Goal: Answer question/provide support: Share knowledge or assist other users

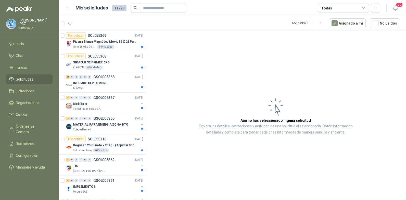
click at [346, 6] on div "Todas" at bounding box center [343, 8] width 51 height 9
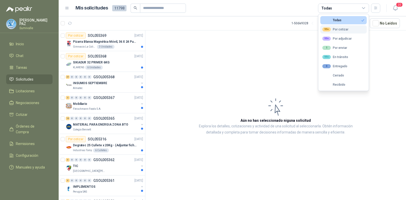
click at [335, 30] on div "99+ Por cotizar" at bounding box center [336, 29] width 26 height 4
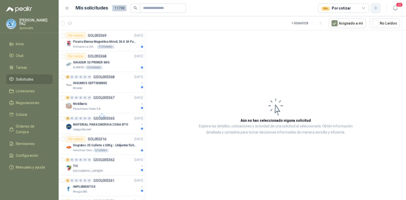
click at [380, 8] on button "button" at bounding box center [375, 8] width 9 height 9
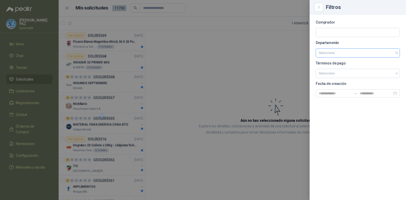
click at [339, 49] on input "search" at bounding box center [358, 52] width 78 height 9
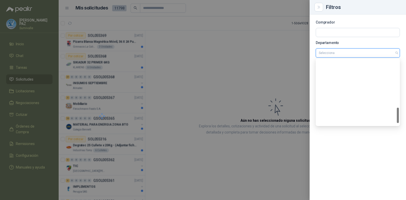
scroll to position [204, 0]
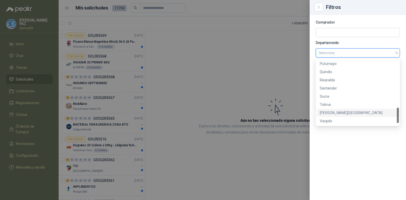
click at [342, 111] on div "[PERSON_NAME][GEOGRAPHIC_DATA]" at bounding box center [358, 113] width 76 height 6
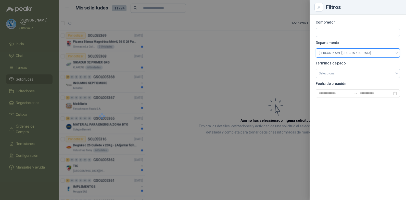
click at [225, 76] on div at bounding box center [203, 100] width 406 height 200
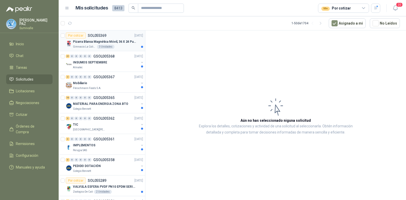
click at [103, 45] on div "3 Unidades" at bounding box center [106, 47] width 18 height 4
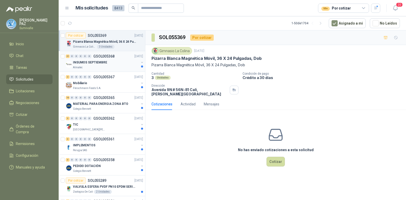
click at [98, 60] on p "INSUMOS SEPTIEMBRE" at bounding box center [90, 62] width 34 height 5
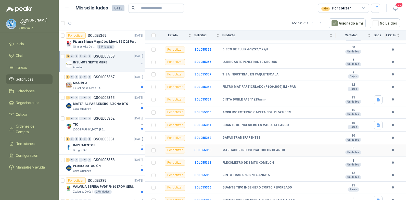
scroll to position [160, 0]
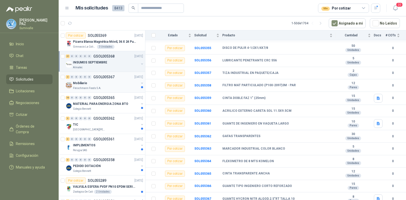
click at [97, 82] on div "Mobiliario" at bounding box center [106, 83] width 66 height 6
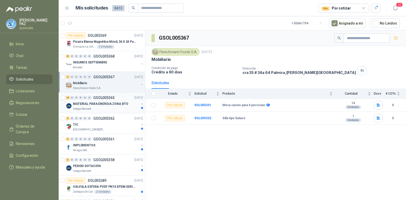
click at [116, 107] on div "Colegio Bennett" at bounding box center [106, 109] width 66 height 4
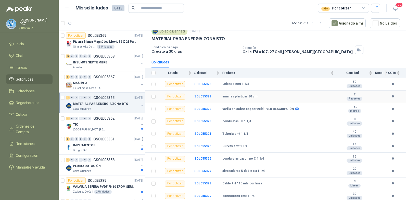
scroll to position [21, 0]
click at [124, 123] on div "TIC" at bounding box center [106, 124] width 66 height 6
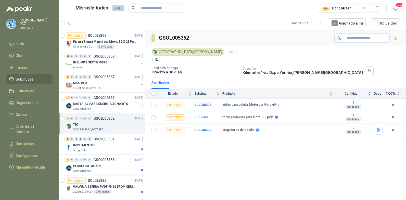
scroll to position [22, 0]
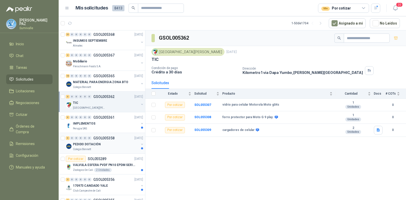
click at [114, 136] on p "GSOL005358" at bounding box center [103, 138] width 21 height 4
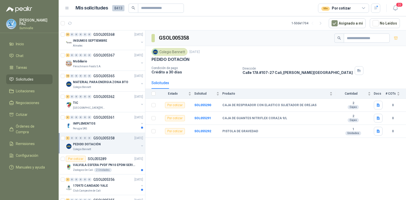
scroll to position [77, 0]
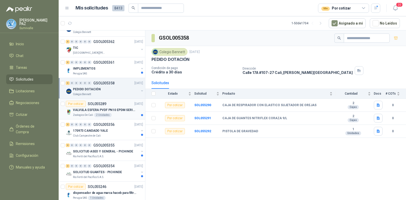
click at [114, 109] on p "VALVULA ESFERA PVDF PN10 EPDM SERIE EX D 25MM CEPEX64926TREME" at bounding box center [105, 109] width 64 height 5
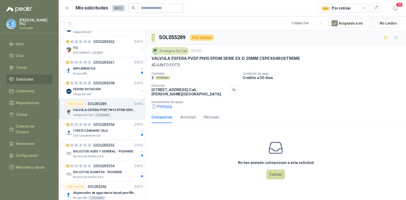
click at [171, 107] on button "PVDF.png" at bounding box center [162, 106] width 21 height 5
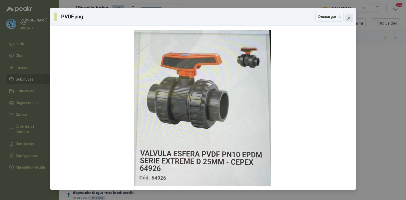
click at [348, 16] on icon "close" at bounding box center [349, 18] width 4 height 4
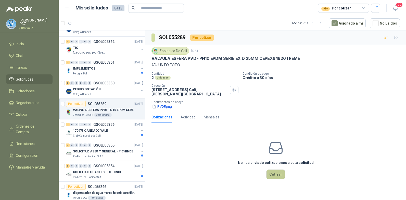
click at [275, 172] on button "Cotizar" at bounding box center [276, 174] width 18 height 10
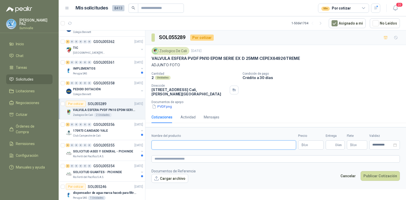
click at [181, 144] on input "Nombre del producto" at bounding box center [224, 144] width 145 height 9
paste input "**********"
type input "**********"
click at [303, 144] on body "JUAN CAMILO PAZ Sumivalle Inicio Chat Tareas Solicitudes Licitaciones Negociaci…" at bounding box center [203, 100] width 406 height 200
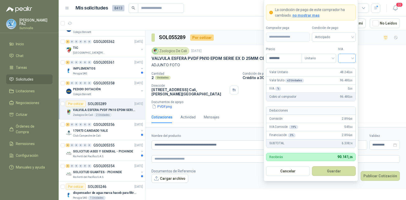
type input "********"
click at [344, 56] on input "search" at bounding box center [347, 58] width 11 height 8
click at [348, 66] on div "19%" at bounding box center [347, 69] width 9 height 6
click at [337, 37] on span "Anticipado" at bounding box center [334, 37] width 38 height 8
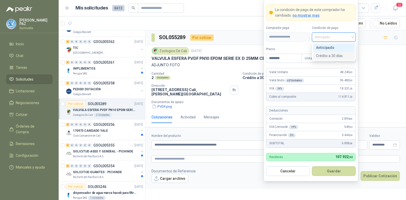
click at [334, 55] on div "Crédito a 30 días" at bounding box center [334, 56] width 36 height 6
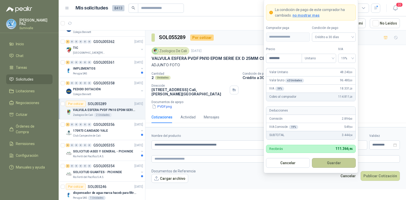
click at [340, 164] on button "Guardar" at bounding box center [334, 163] width 44 height 10
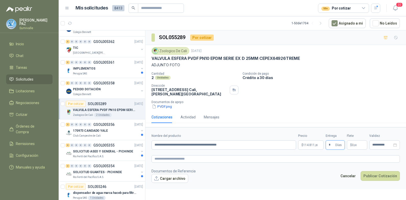
type input "*"
click at [351, 149] on p "$ 0 ,00" at bounding box center [357, 144] width 20 height 9
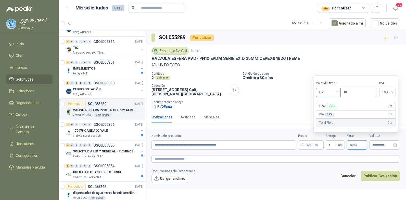
click at [327, 89] on span "Flex" at bounding box center [328, 92] width 19 height 8
click at [330, 112] on div "Incluido" at bounding box center [329, 111] width 18 height 6
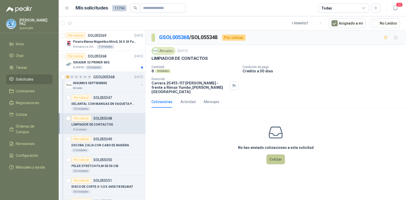
click at [278, 158] on button "Cotizar" at bounding box center [276, 159] width 18 height 10
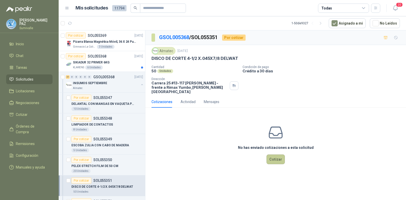
click at [273, 154] on button "Cotizar" at bounding box center [276, 159] width 18 height 10
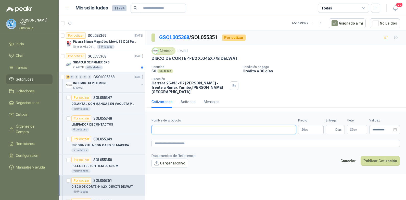
click at [176, 125] on input "Nombre del producto" at bounding box center [224, 129] width 145 height 9
paste input "**********"
type input "**********"
click at [308, 124] on body "JUAN CAMILO PAZ Sumivalle Inicio Chat Tareas Solicitudes Licitaciones Negociaci…" at bounding box center [203, 100] width 406 height 200
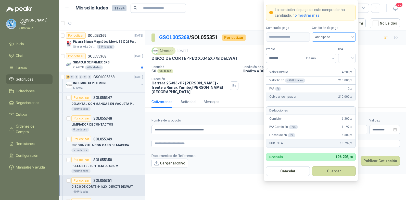
click at [335, 35] on span "Anticipado" at bounding box center [334, 37] width 38 height 8
type input "*******"
click at [334, 52] on div "Crédito a 30 días" at bounding box center [334, 56] width 42 height 8
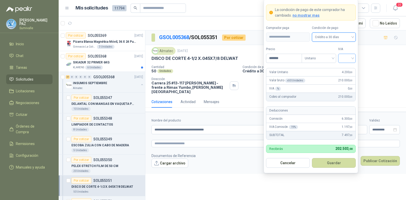
click at [344, 56] on input "search" at bounding box center [347, 58] width 11 height 8
click at [345, 67] on div "19%" at bounding box center [347, 69] width 9 height 6
click at [345, 165] on button "Guardar" at bounding box center [334, 163] width 44 height 10
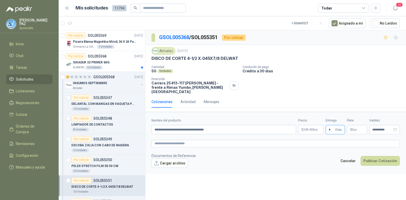
type input "*"
click at [362, 126] on p "$ 0 ,00" at bounding box center [357, 129] width 20 height 9
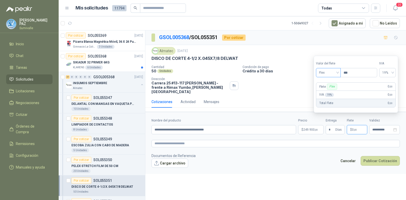
click at [321, 73] on span "Flex" at bounding box center [328, 73] width 19 height 8
click at [330, 92] on div "Incluido" at bounding box center [329, 92] width 18 height 6
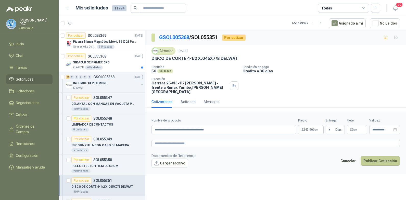
click at [380, 159] on button "Publicar Cotización" at bounding box center [380, 161] width 39 height 10
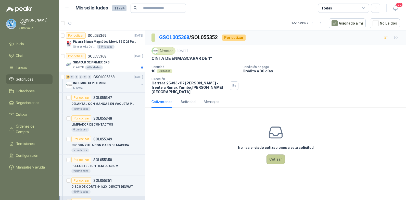
click at [278, 157] on button "Cotizar" at bounding box center [276, 159] width 18 height 10
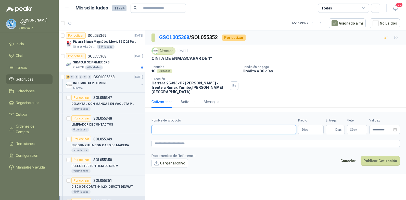
click at [156, 126] on input "Nombre del producto" at bounding box center [224, 129] width 145 height 9
paste input "**********"
type input "**********"
click at [314, 124] on body "JUAN CAMILO PAZ Sumivalle Inicio Chat Tareas Solicitudes Licitaciones Negociaci…" at bounding box center [203, 100] width 406 height 200
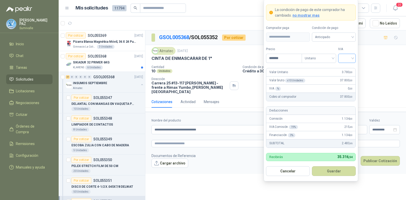
type input "*******"
click at [343, 56] on input "search" at bounding box center [347, 58] width 11 height 8
click at [343, 67] on div "19%" at bounding box center [347, 69] width 9 height 6
click at [328, 37] on span "Anticipado" at bounding box center [334, 37] width 38 height 8
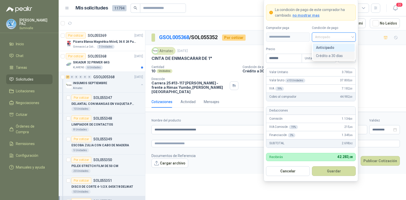
click at [332, 55] on div "Crédito a 30 días" at bounding box center [334, 56] width 36 height 6
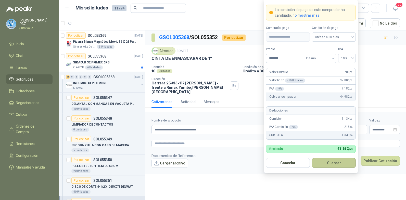
click at [336, 158] on button "Guardar" at bounding box center [334, 163] width 44 height 10
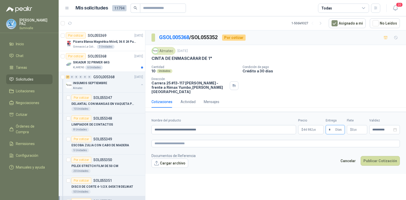
type input "*"
click at [358, 120] on div "Flete $ 0 ,00" at bounding box center [357, 126] width 20 height 16
click at [355, 128] on span ",00" at bounding box center [355, 129] width 3 height 3
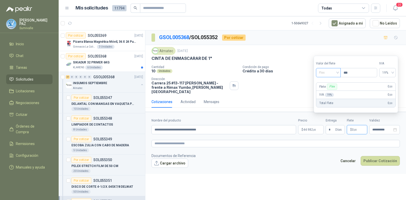
click at [333, 73] on span "Flex" at bounding box center [328, 73] width 19 height 8
click at [331, 92] on div "Incluido" at bounding box center [329, 92] width 18 height 6
click at [383, 156] on button "Publicar Cotización" at bounding box center [380, 161] width 39 height 10
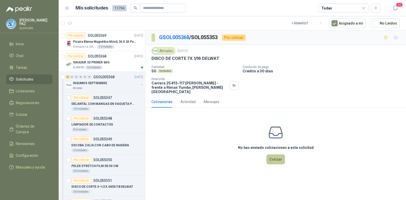
click at [281, 156] on button "Cotizar" at bounding box center [276, 159] width 18 height 10
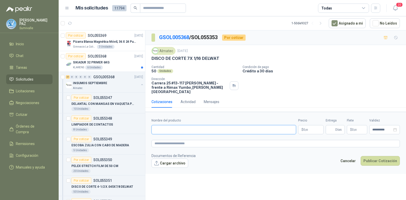
click at [169, 125] on input "Nombre del producto" at bounding box center [224, 129] width 145 height 9
paste input "**********"
type input "**********"
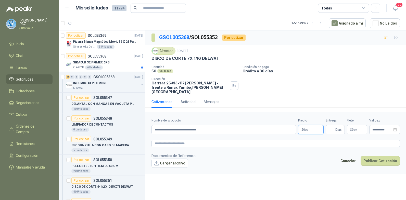
click at [310, 126] on body "[PERSON_NAME] Inicio Chat Tareas Solicitudes Licitaciones Negociaciones Cotizar…" at bounding box center [203, 100] width 406 height 200
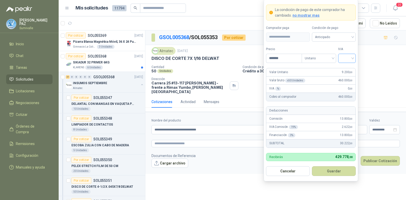
type input "*******"
click at [351, 58] on input "search" at bounding box center [347, 58] width 11 height 8
click at [349, 66] on div "19%" at bounding box center [347, 69] width 9 height 6
click at [341, 38] on span "Anticipado" at bounding box center [334, 37] width 38 height 8
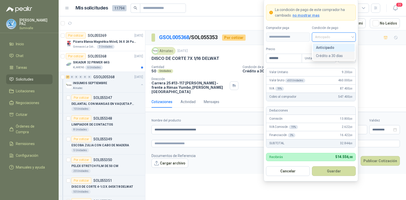
click at [338, 55] on div "Crédito a 30 días" at bounding box center [334, 56] width 36 height 6
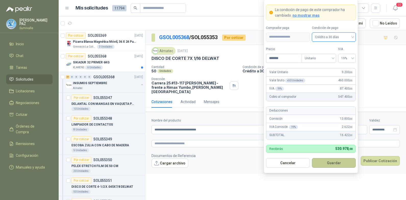
click at [337, 164] on button "Guardar" at bounding box center [334, 163] width 44 height 10
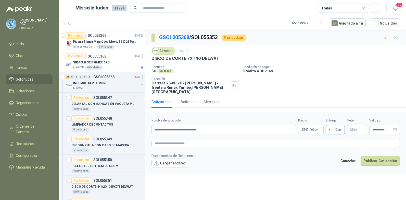
type input "*"
click at [351, 125] on p "$ 0 ,00" at bounding box center [357, 129] width 20 height 9
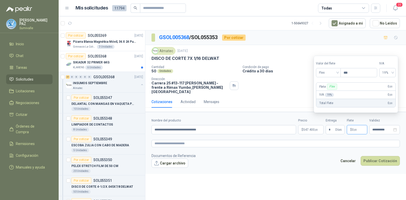
click at [332, 67] on div "Valor del flete Flex" at bounding box center [328, 69] width 25 height 16
click at [332, 71] on span "Flex" at bounding box center [328, 73] width 19 height 8
click at [331, 89] on div "Incluido" at bounding box center [329, 92] width 18 height 6
click at [377, 156] on button "Publicar Cotización" at bounding box center [380, 161] width 39 height 10
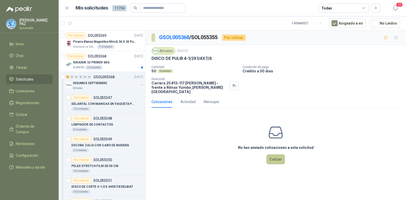
click at [278, 154] on button "Cotizar" at bounding box center [276, 159] width 18 height 10
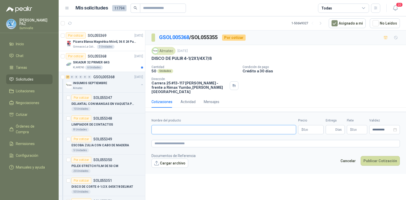
click at [165, 125] on input "Nombre del producto" at bounding box center [224, 129] width 145 height 9
paste input "**********"
type input "**********"
click at [306, 125] on p "$ 0 ,00" at bounding box center [311, 129] width 26 height 9
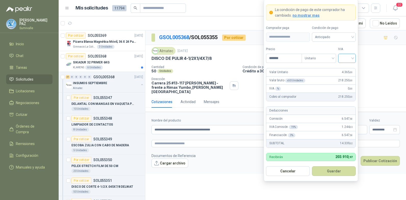
type input "*******"
click at [344, 57] on input "search" at bounding box center [347, 58] width 11 height 8
click at [348, 65] on div "19%" at bounding box center [347, 69] width 16 height 8
click at [340, 40] on span "Anticipado" at bounding box center [334, 37] width 38 height 8
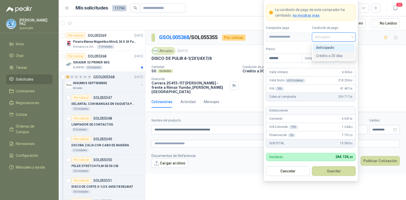
click at [338, 57] on div "Crédito a 30 días" at bounding box center [334, 56] width 36 height 6
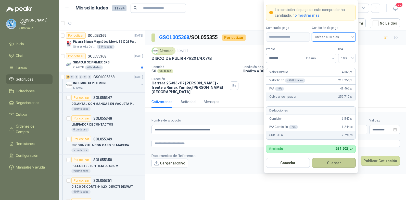
click at [334, 166] on button "Guardar" at bounding box center [334, 163] width 44 height 10
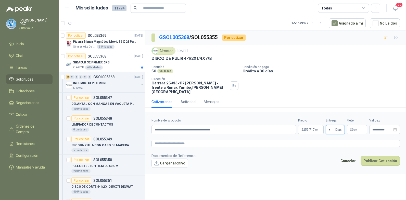
type input "*"
click at [360, 126] on p "$ 0 ,00" at bounding box center [357, 129] width 20 height 9
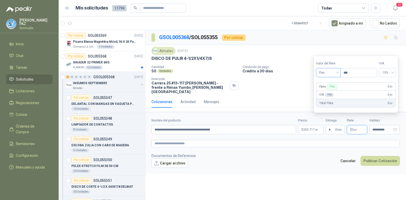
click at [332, 75] on span "Flex" at bounding box center [328, 73] width 19 height 8
click at [332, 88] on div "Incluido" at bounding box center [329, 91] width 24 height 8
click at [381, 156] on button "Publicar Cotización" at bounding box center [380, 161] width 39 height 10
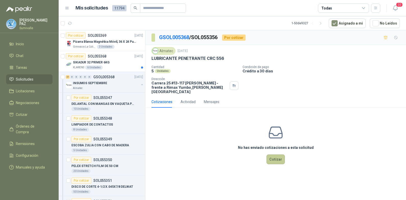
click at [277, 156] on button "Cotizar" at bounding box center [276, 159] width 18 height 10
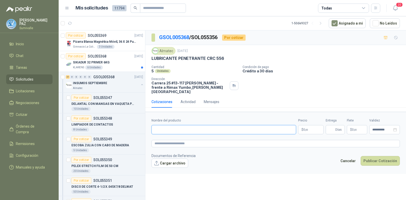
click at [177, 125] on input "Nombre del producto" at bounding box center [224, 129] width 145 height 9
paste input "**********"
type input "**********"
click at [312, 125] on p "$ 0 ,00" at bounding box center [311, 129] width 26 height 9
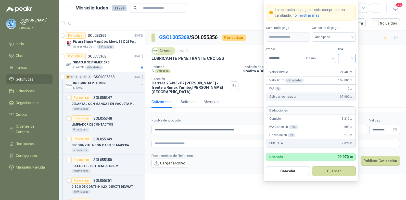
type input "********"
click at [343, 59] on input "search" at bounding box center [347, 58] width 11 height 8
click at [345, 67] on div "19%" at bounding box center [347, 69] width 9 height 6
click at [340, 36] on span "Anticipado" at bounding box center [334, 37] width 38 height 8
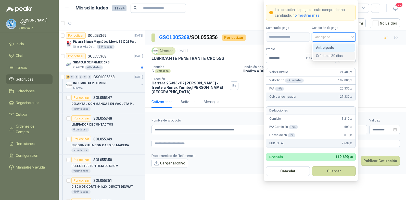
click at [338, 55] on div "Crédito a 30 días" at bounding box center [334, 56] width 36 height 6
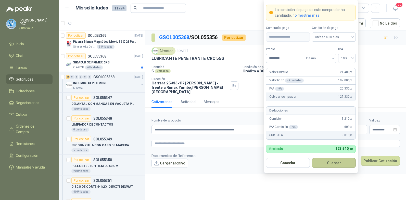
click at [343, 161] on button "Guardar" at bounding box center [334, 163] width 44 height 10
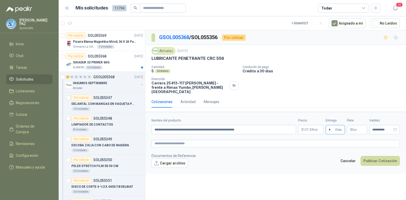
type input "*"
click at [355, 125] on p "$ 0 ,00" at bounding box center [357, 129] width 20 height 9
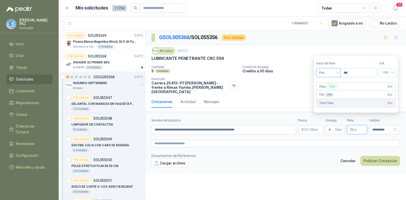
click at [332, 75] on span "Flex" at bounding box center [328, 73] width 19 height 8
click at [332, 93] on div "Incluido" at bounding box center [329, 92] width 18 height 6
click at [378, 156] on button "Publicar Cotización" at bounding box center [380, 161] width 39 height 10
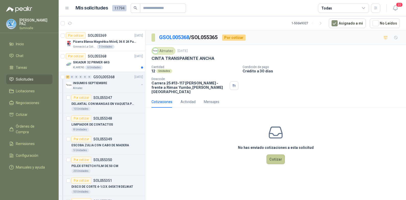
click at [274, 154] on button "Cotizar" at bounding box center [276, 159] width 18 height 10
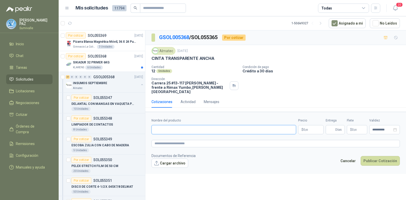
click at [166, 125] on input "Nombre del producto" at bounding box center [224, 129] width 145 height 9
paste input "**********"
type input "**********"
click at [308, 120] on body "[PERSON_NAME] Inicio Chat Tareas Solicitudes Licitaciones Negociaciones Cotizar…" at bounding box center [203, 100] width 406 height 200
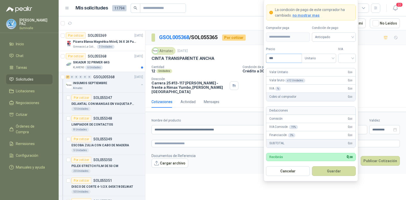
click at [281, 59] on input "***" at bounding box center [283, 58] width 35 height 9
click at [355, 55] on div at bounding box center [347, 58] width 18 height 9
type input "*******"
click at [350, 67] on div "19%" at bounding box center [347, 69] width 9 height 6
click at [344, 40] on span "Anticipado" at bounding box center [334, 37] width 38 height 8
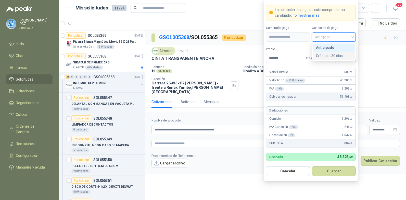
click at [340, 53] on div "Crédito a 30 días" at bounding box center [334, 56] width 36 height 6
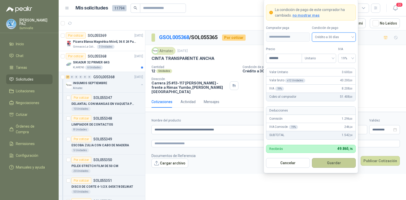
click at [338, 165] on button "Guardar" at bounding box center [334, 163] width 44 height 10
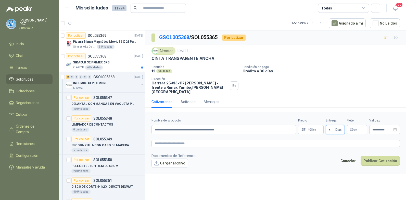
type input "*"
click at [361, 125] on p "$ 0 ,00" at bounding box center [357, 129] width 20 height 9
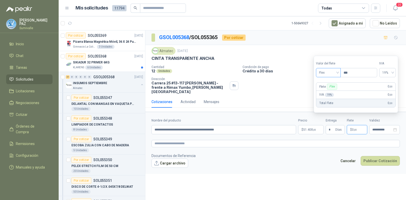
click at [333, 75] on span "Flex" at bounding box center [328, 73] width 19 height 8
click at [328, 96] on div "Fijo" at bounding box center [329, 99] width 24 height 8
click at [325, 74] on span "Fijo" at bounding box center [328, 73] width 19 height 8
click at [325, 90] on div "Incluido" at bounding box center [329, 92] width 18 height 6
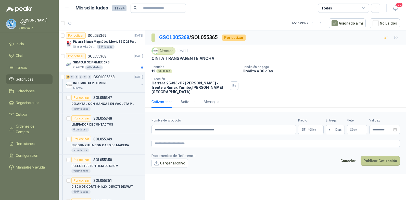
click at [385, 156] on button "Publicar Cotización" at bounding box center [380, 161] width 39 height 10
